Goal: Task Accomplishment & Management: Use online tool/utility

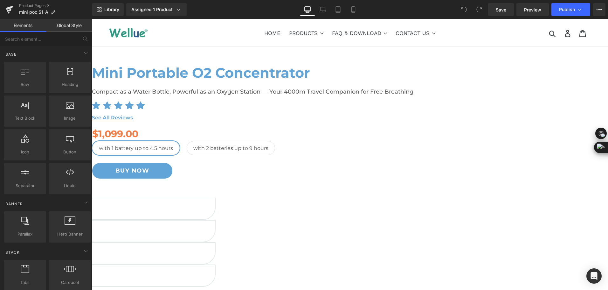
click at [370, 81] on h1 "Mini Portable O2 Concentrator" at bounding box center [282, 73] width 381 height 17
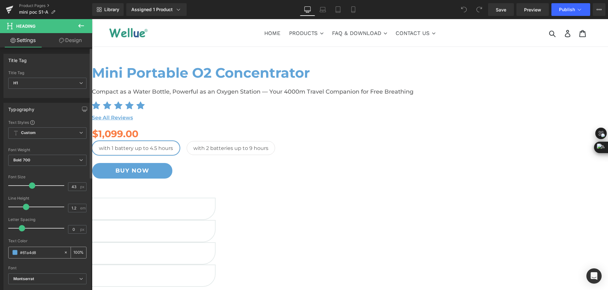
drag, startPoint x: 39, startPoint y: 251, endPoint x: 10, endPoint y: 251, distance: 28.9
click at [10, 251] on div "#61a4d8" at bounding box center [36, 252] width 55 height 11
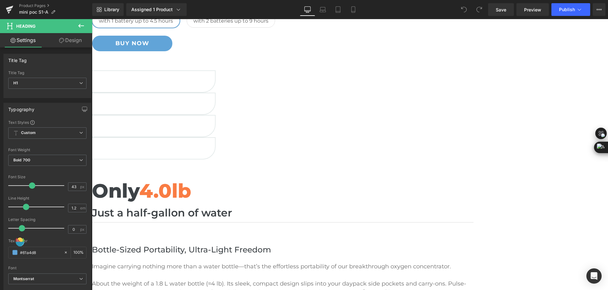
click at [175, 206] on h2 "Only 4.0lb" at bounding box center [282, 190] width 381 height 31
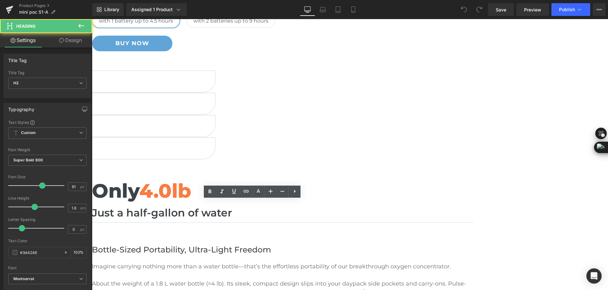
click at [214, 206] on h2 "Only 4.0lb" at bounding box center [282, 190] width 381 height 31
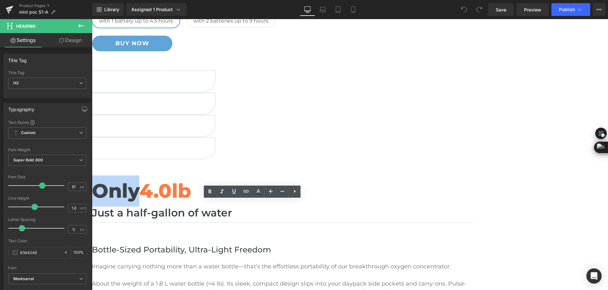
drag, startPoint x: 211, startPoint y: 218, endPoint x: 164, endPoint y: 214, distance: 47.5
click at [164, 206] on h2 "Only 4.0lb" at bounding box center [282, 190] width 381 height 31
click at [259, 193] on icon at bounding box center [258, 192] width 8 height 8
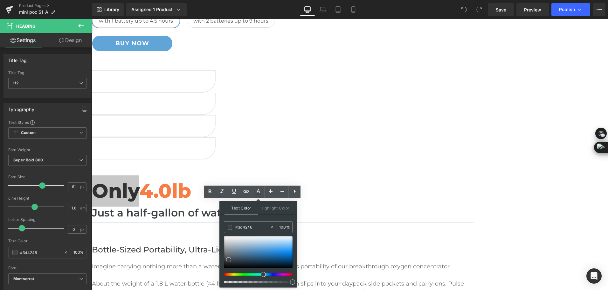
drag, startPoint x: 257, startPoint y: 229, endPoint x: 230, endPoint y: 226, distance: 27.1
click at [230, 226] on div "#3d4246" at bounding box center [246, 226] width 45 height 11
paste input "61a4d8"
type input "#61a4d8"
click at [265, 247] on span at bounding box center [265, 248] width 5 height 5
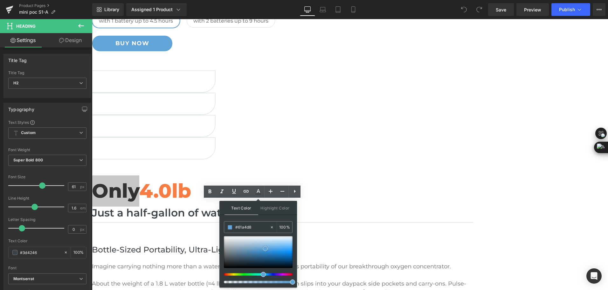
click at [248, 241] on div at bounding box center [258, 252] width 69 height 32
drag, startPoint x: 256, startPoint y: 228, endPoint x: 233, endPoint y: 224, distance: 23.5
click at [233, 224] on div "#cadae6" at bounding box center [246, 226] width 45 height 11
paste input "61a4d8"
type input "#61a4d8"
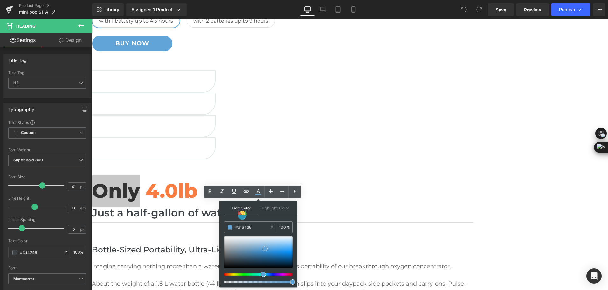
click at [264, 248] on span at bounding box center [265, 248] width 5 height 5
click at [314, 206] on h2 "Only 4.0lb" at bounding box center [282, 190] width 381 height 31
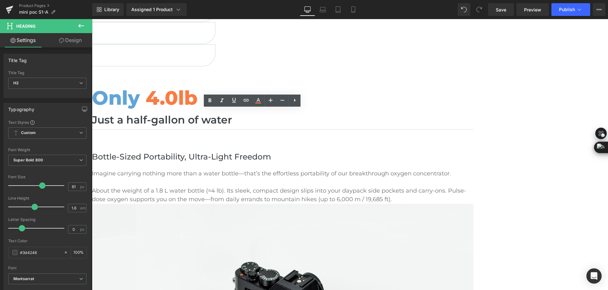
scroll to position [222, 0]
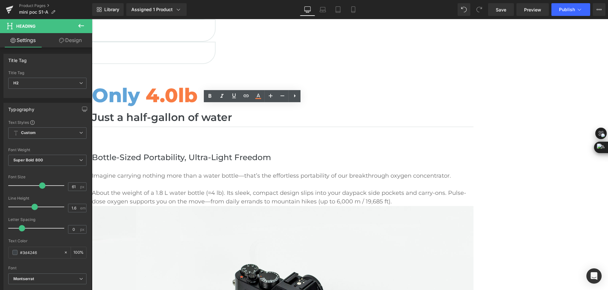
click at [181, 124] on h1 "Just a half-gallon of water" at bounding box center [282, 117] width 381 height 13
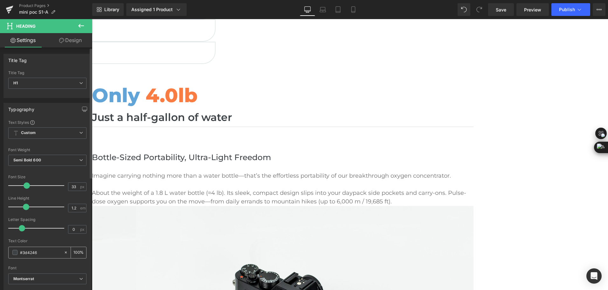
drag, startPoint x: 27, startPoint y: 255, endPoint x: 13, endPoint y: 257, distance: 14.3
click at [13, 257] on div "#3d4246" at bounding box center [36, 252] width 55 height 11
paste input "61a4d8"
type input "#61a4d8"
click at [188, 162] on h2 "Bottle-Sized Portability, Ultra-Light Freedom" at bounding box center [282, 157] width 381 height 13
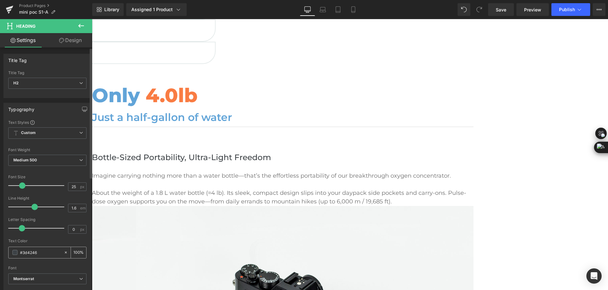
drag, startPoint x: 49, startPoint y: 252, endPoint x: 14, endPoint y: 251, distance: 35.0
click at [14, 251] on div "#3d4246" at bounding box center [36, 252] width 55 height 11
paste input "61a4d8"
type input "#61a4d8"
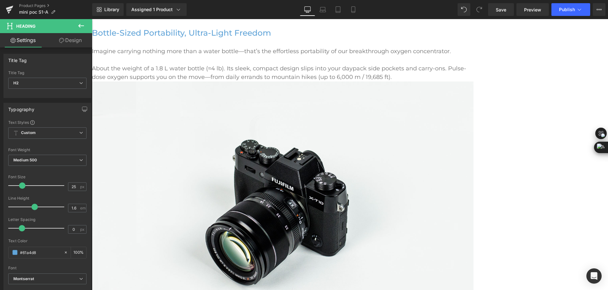
scroll to position [350, 0]
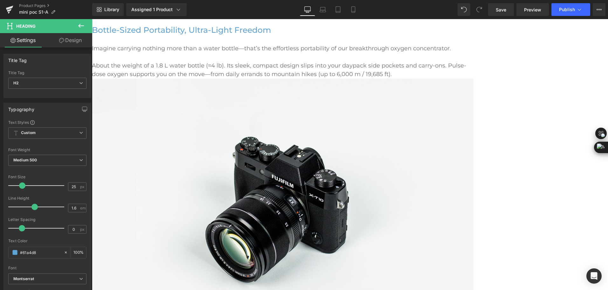
drag, startPoint x: 45, startPoint y: 254, endPoint x: -1, endPoint y: 248, distance: 46.9
click at [0, 248] on html "You are previewing how the will restyle your page. You can not edit Elements in…" at bounding box center [304, 145] width 608 height 290
paste input "61a4d8"
type input "#61a4d8"
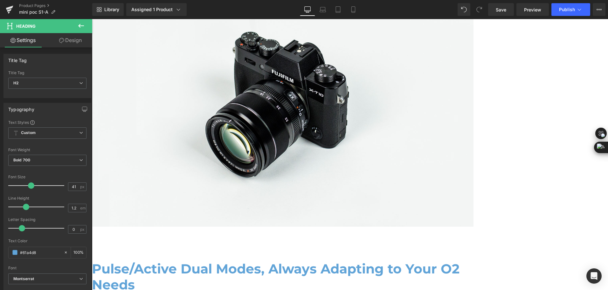
scroll to position [509, 0]
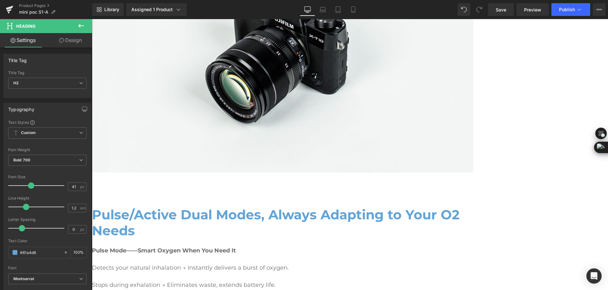
drag, startPoint x: 34, startPoint y: 255, endPoint x: 12, endPoint y: 253, distance: 21.7
click at [14, 253] on div "#3d4246" at bounding box center [36, 252] width 55 height 11
paste input "61a4d8"
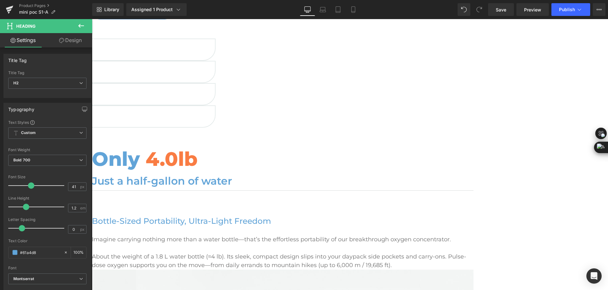
scroll to position [127, 0]
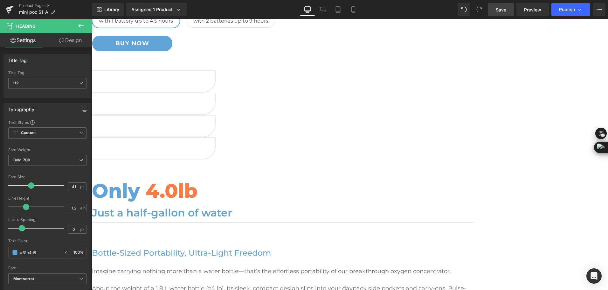
type input "#61a4d8"
click at [503, 9] on span "Save" at bounding box center [501, 9] width 10 height 7
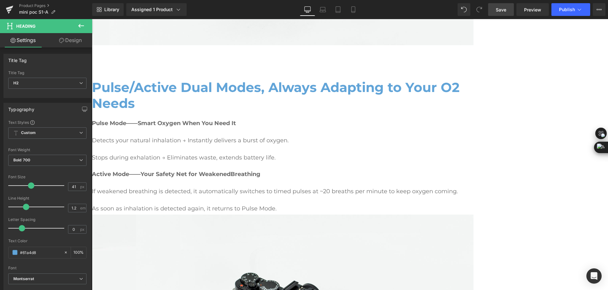
scroll to position [667, 0]
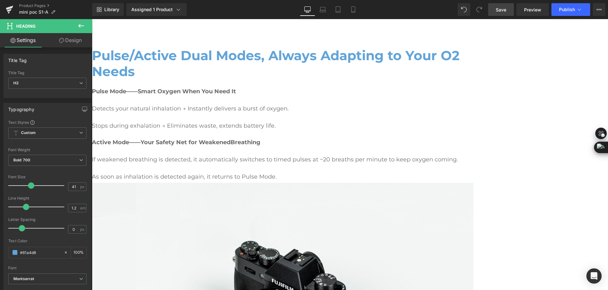
click at [92, 19] on link at bounding box center [92, 19] width 0 height 0
